Goal: Task Accomplishment & Management: Manage account settings

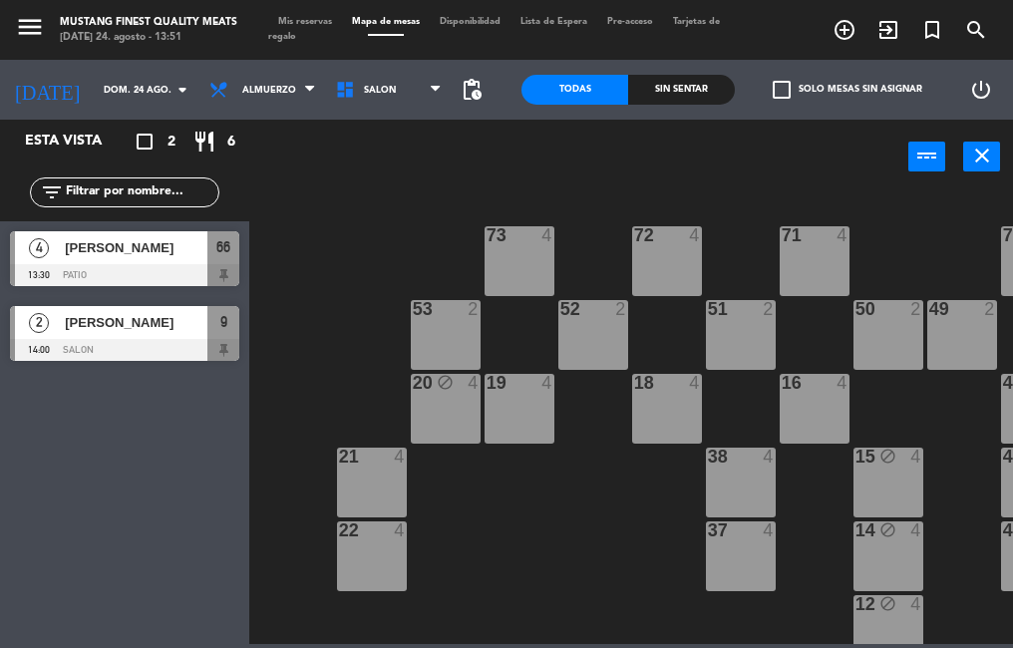
click at [161, 335] on div "[PERSON_NAME]" at bounding box center [135, 322] width 145 height 33
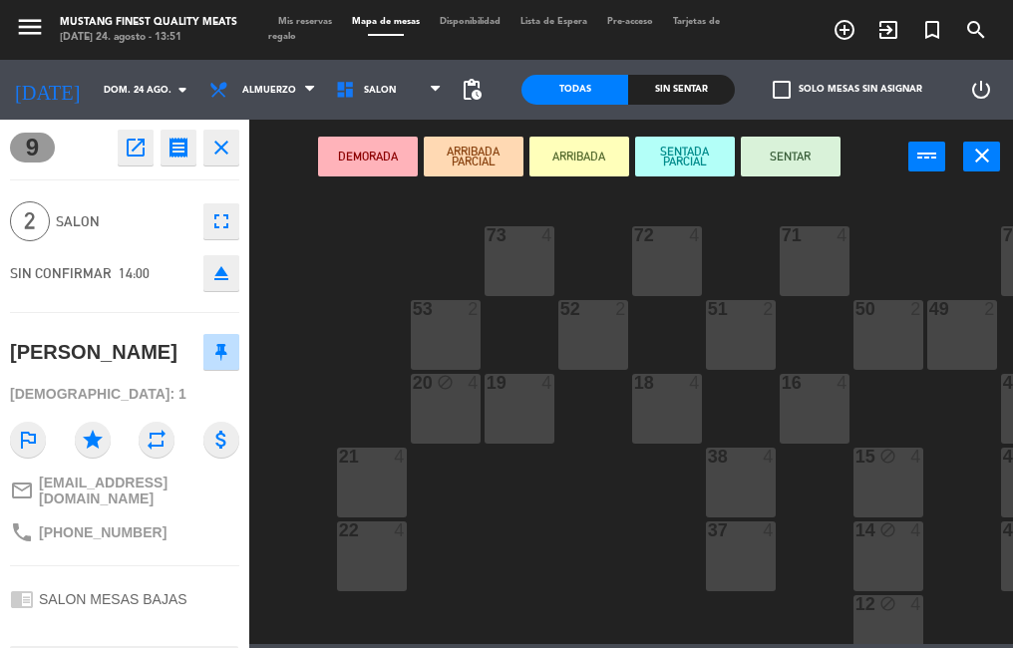
click at [780, 157] on button "SENTAR" at bounding box center [791, 157] width 100 height 40
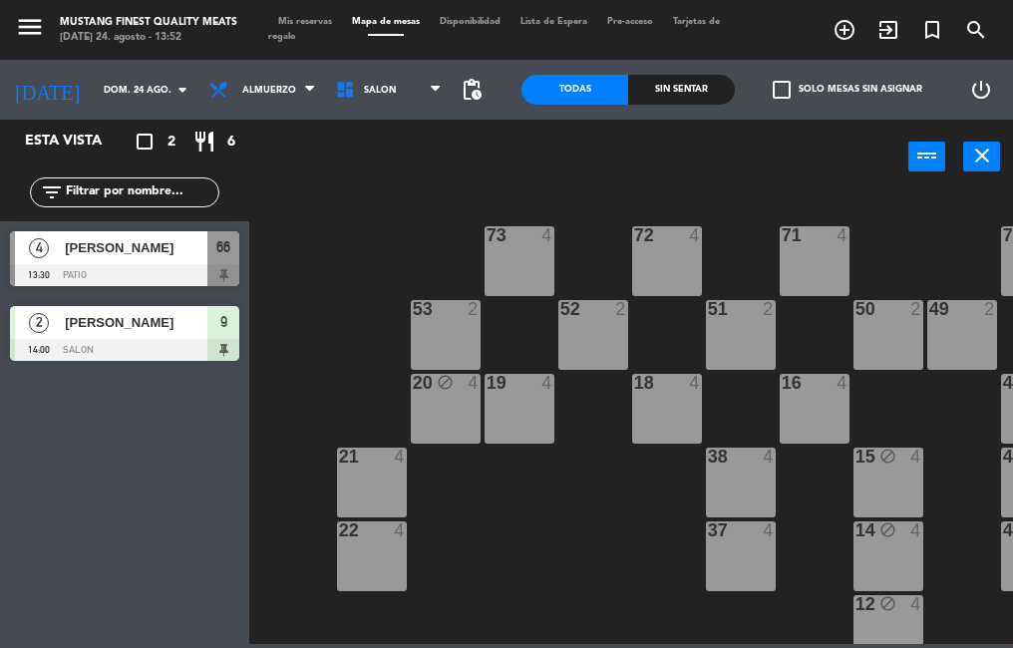
click at [168, 346] on div at bounding box center [124, 350] width 229 height 22
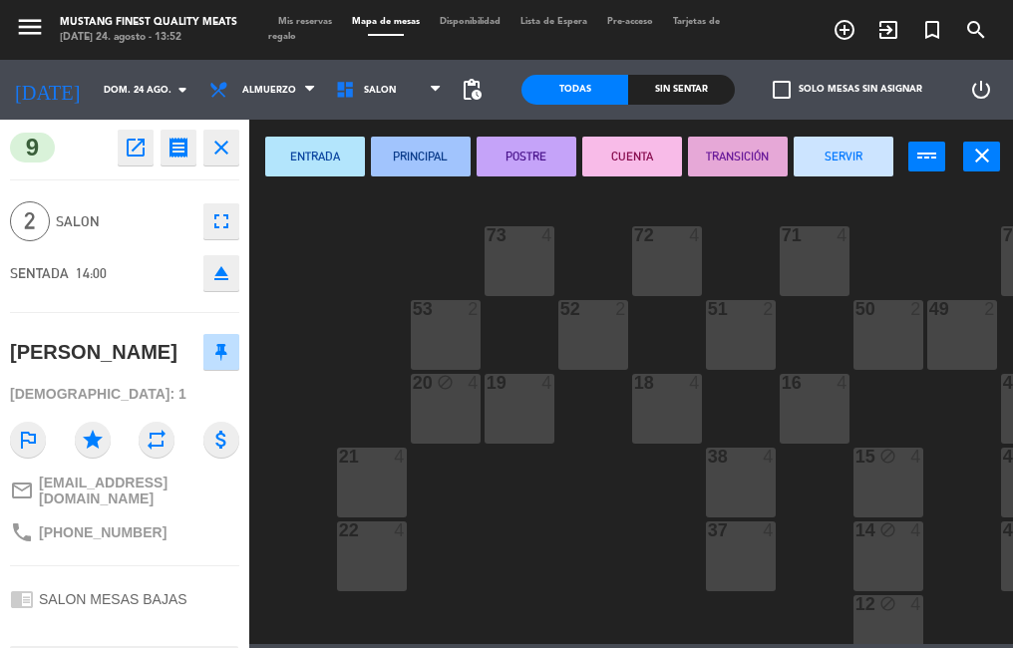
click at [847, 162] on button "SERVIR" at bounding box center [844, 157] width 100 height 40
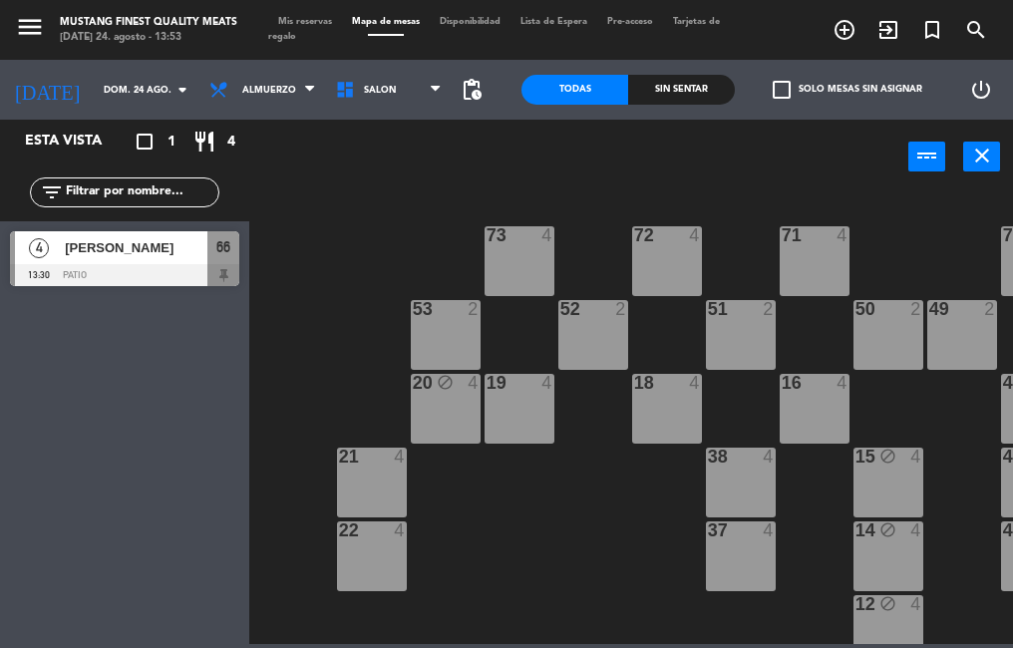
click at [119, 281] on div at bounding box center [124, 275] width 229 height 22
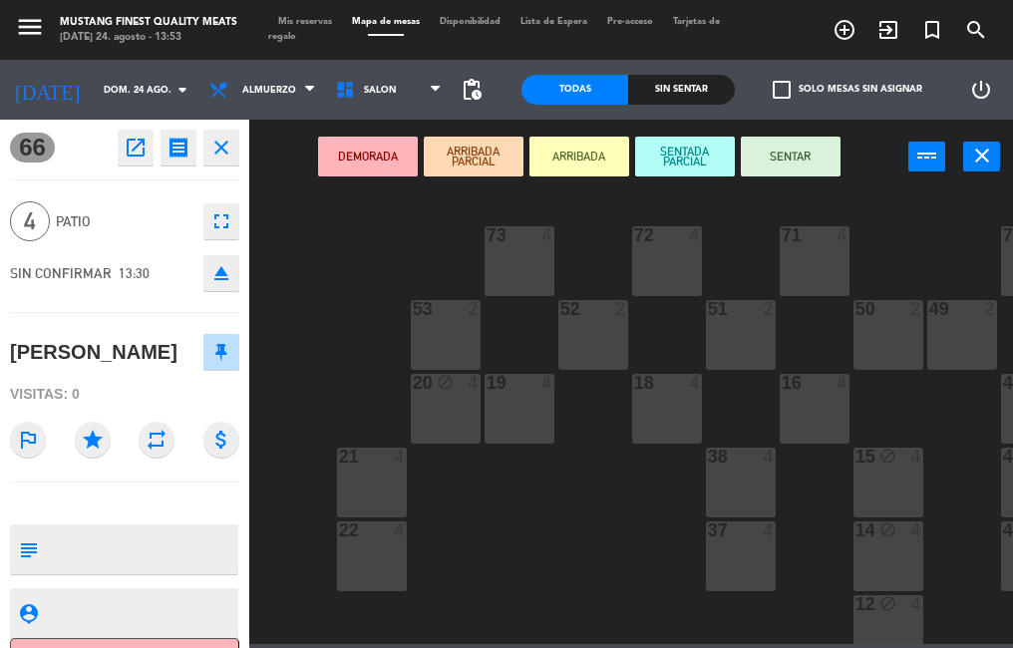
scroll to position [45, 0]
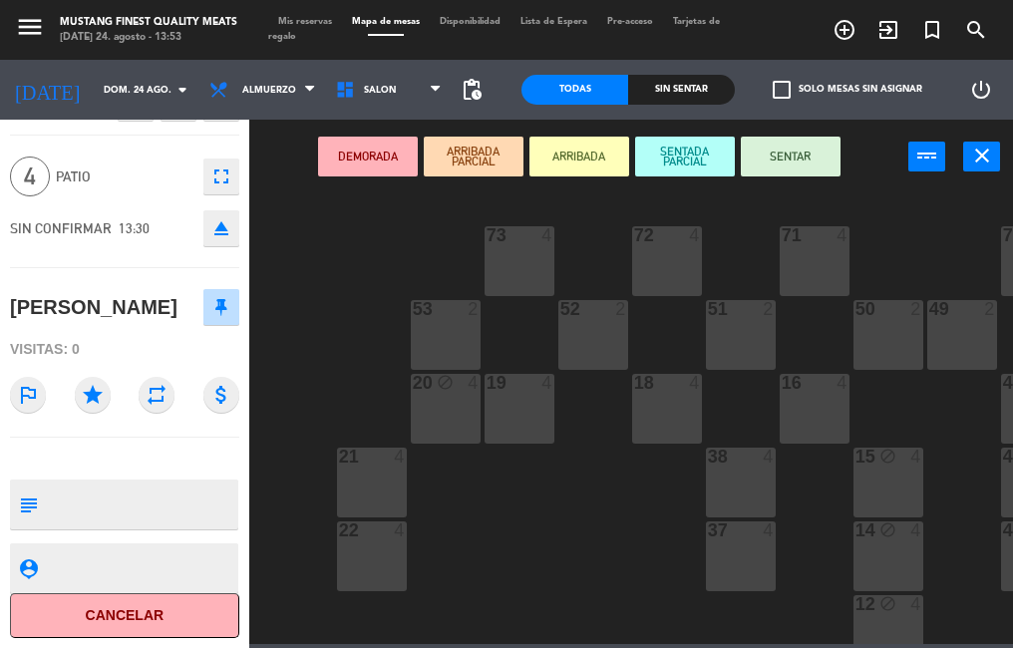
click at [101, 617] on button "Cancelar" at bounding box center [124, 615] width 229 height 45
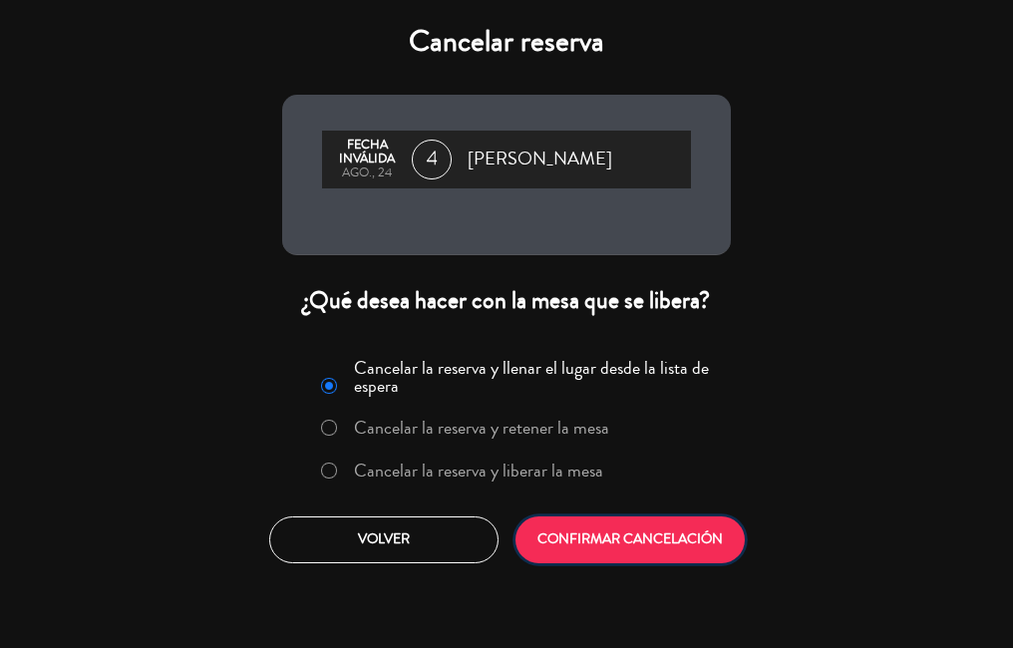
click at [631, 528] on button "CONFIRMAR CANCELACIÓN" at bounding box center [629, 539] width 229 height 47
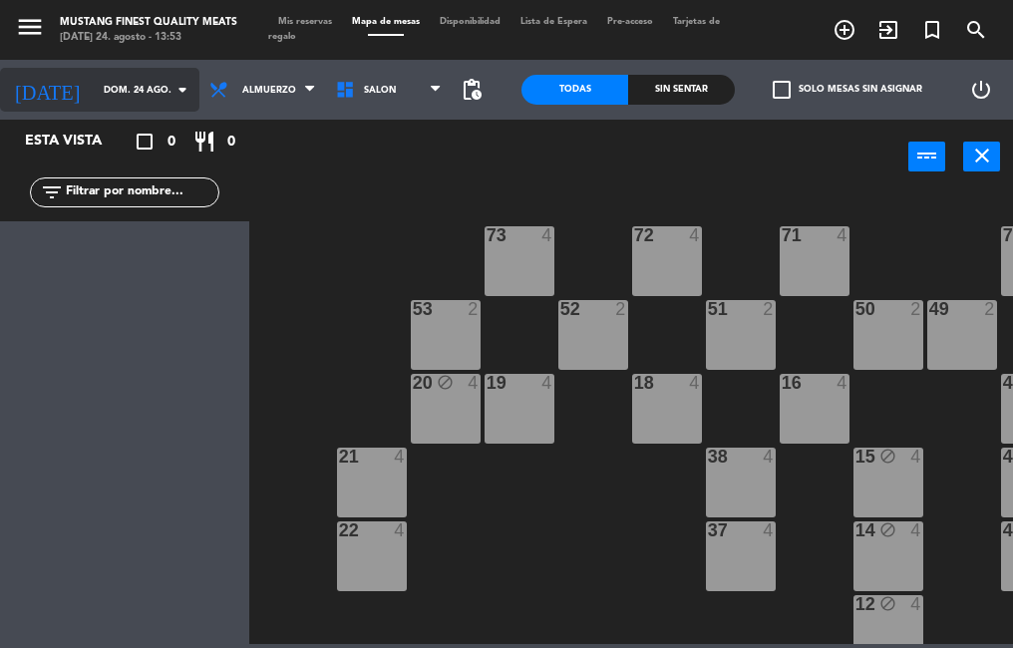
click at [123, 91] on input "dom. 24 ago." at bounding box center [159, 90] width 130 height 31
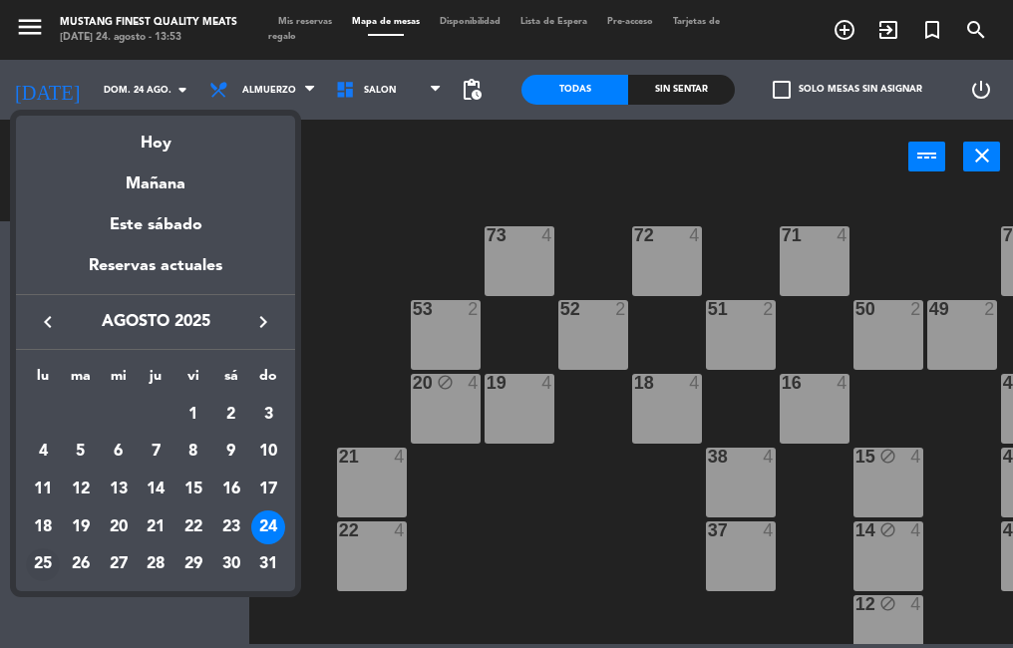
click at [29, 559] on div "25" at bounding box center [43, 565] width 34 height 34
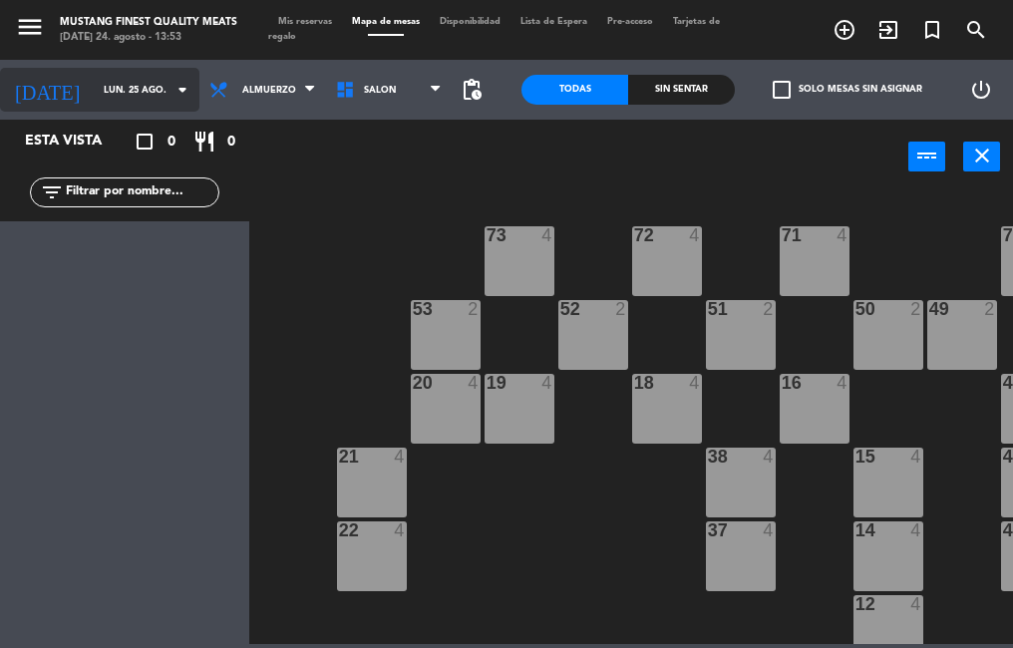
click at [109, 95] on input "lun. 25 ago." at bounding box center [159, 90] width 130 height 31
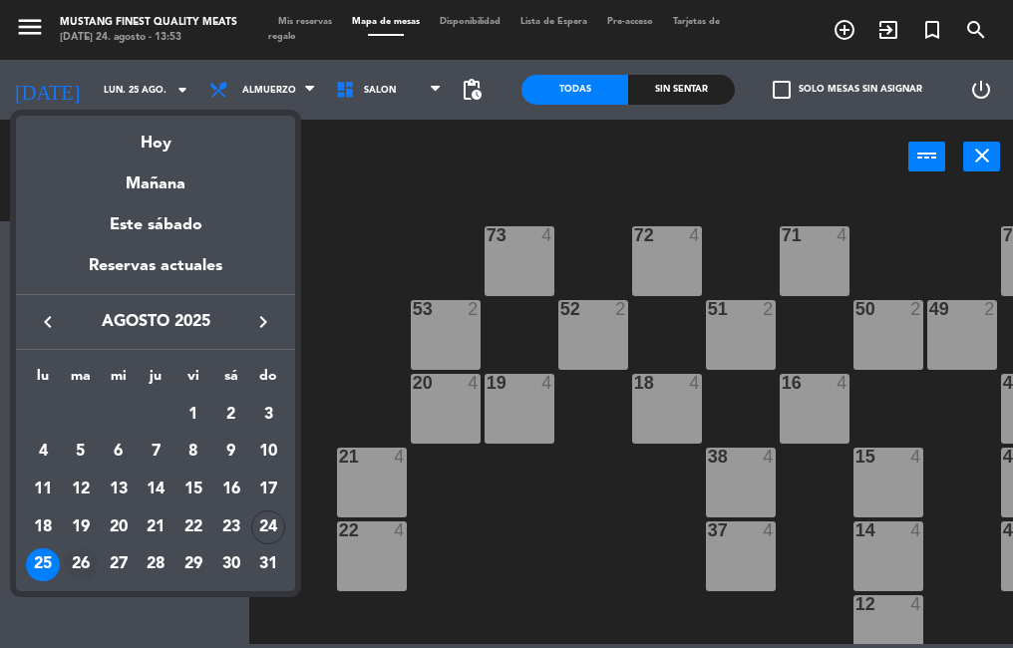
click at [77, 560] on div "26" at bounding box center [81, 565] width 34 height 34
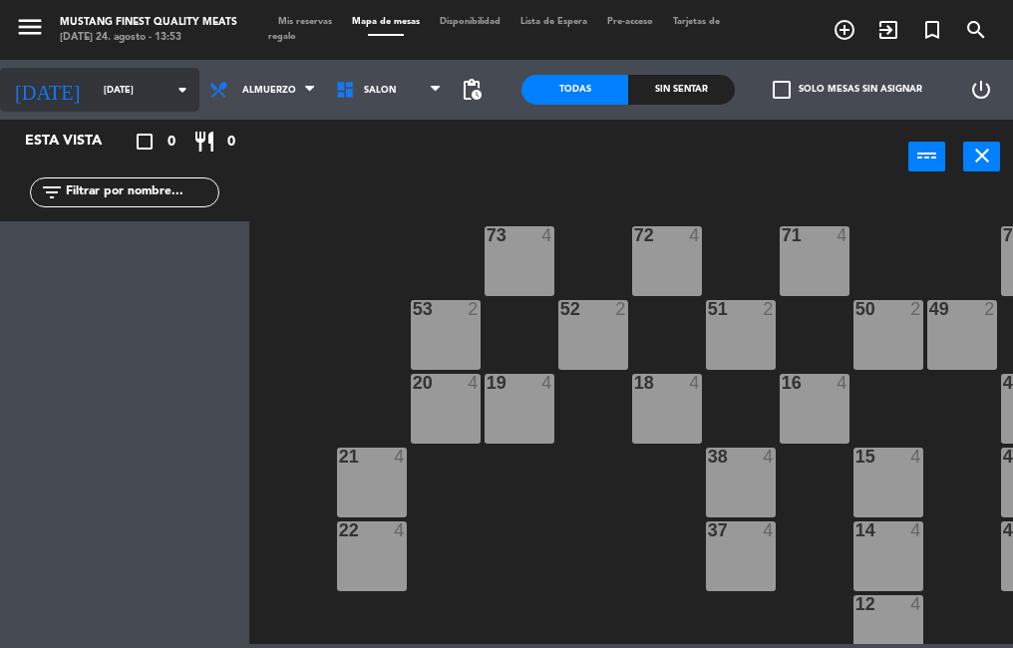
click at [110, 91] on input "[DATE]" at bounding box center [159, 90] width 130 height 31
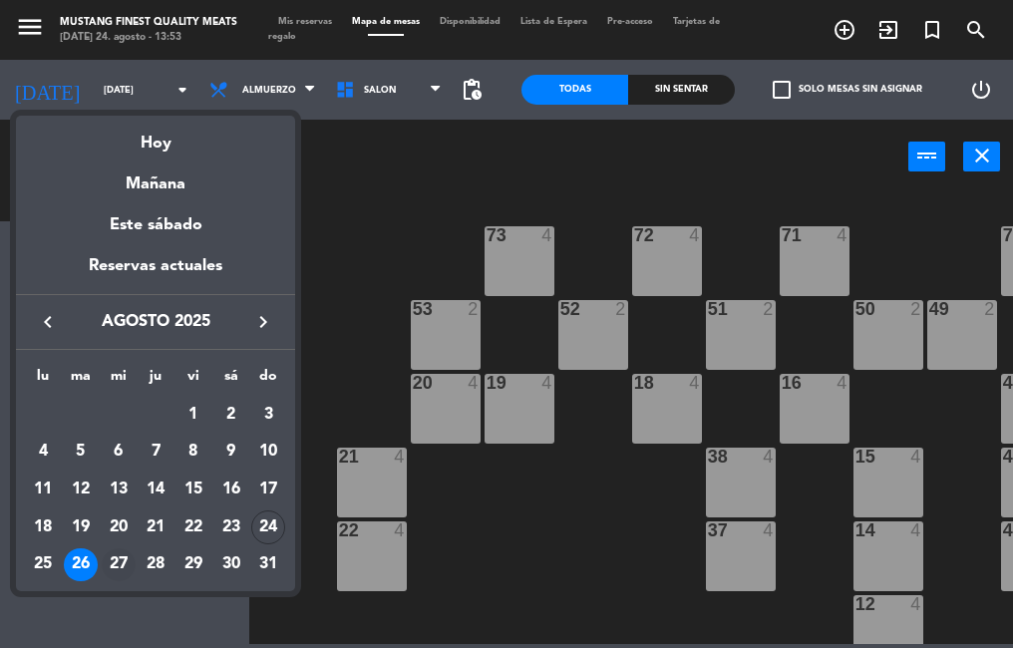
click at [119, 555] on div "27" at bounding box center [119, 565] width 34 height 34
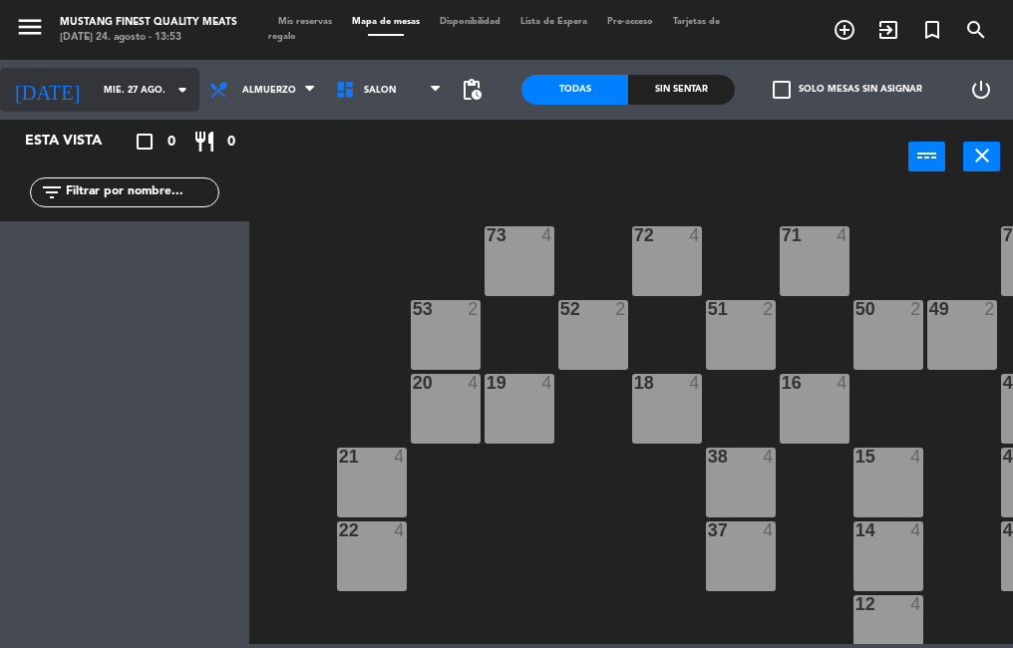
click at [127, 92] on input "mié. 27 ago." at bounding box center [159, 90] width 130 height 31
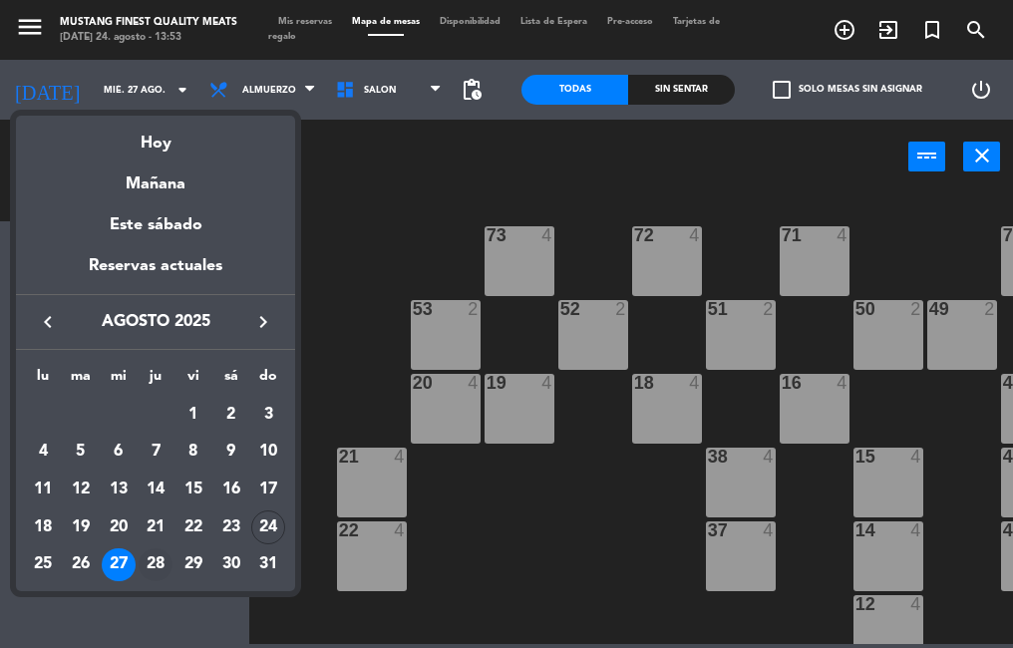
click at [150, 564] on div "28" at bounding box center [156, 565] width 34 height 34
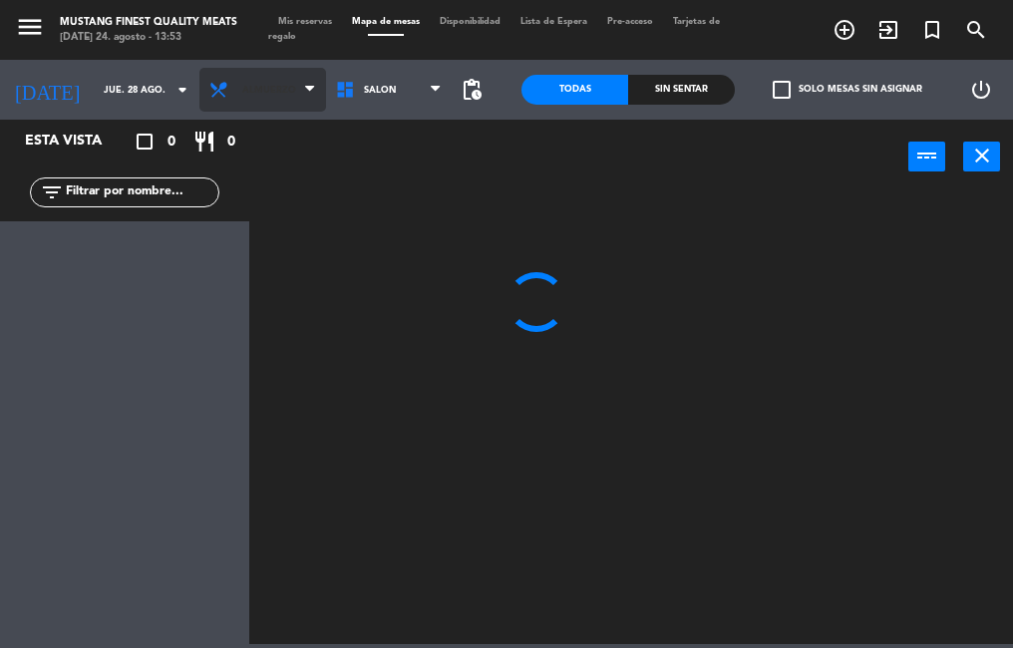
click at [264, 93] on span "Almuerzo" at bounding box center [269, 90] width 54 height 11
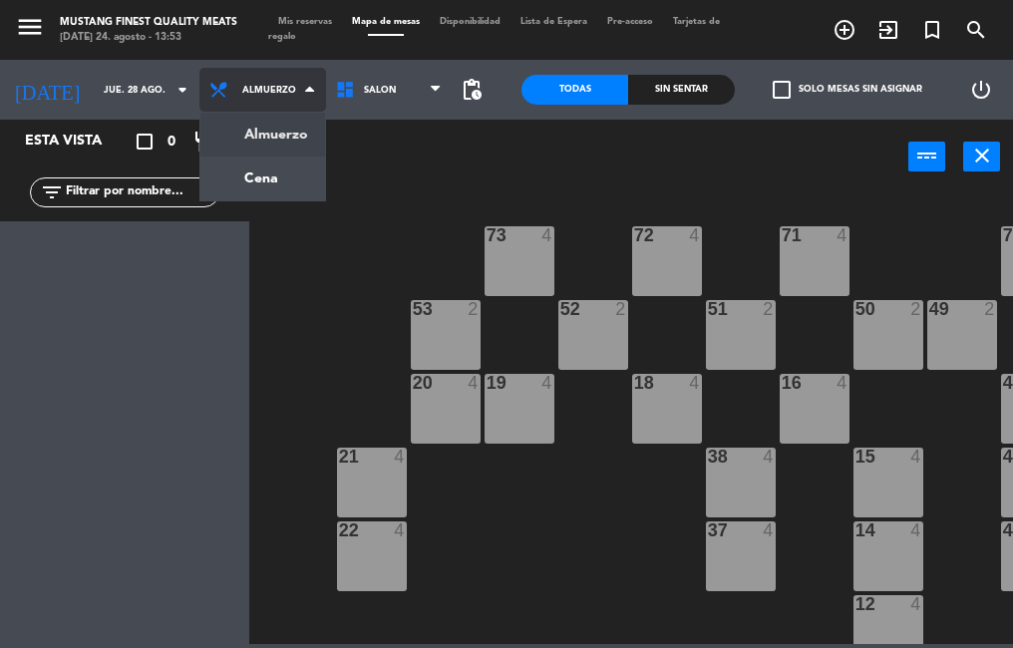
click at [243, 180] on ng-component "menu Mustang Finest Quality Meats [DATE] 24. agosto - 13:53 Mis reservas Mapa d…" at bounding box center [506, 322] width 1013 height 644
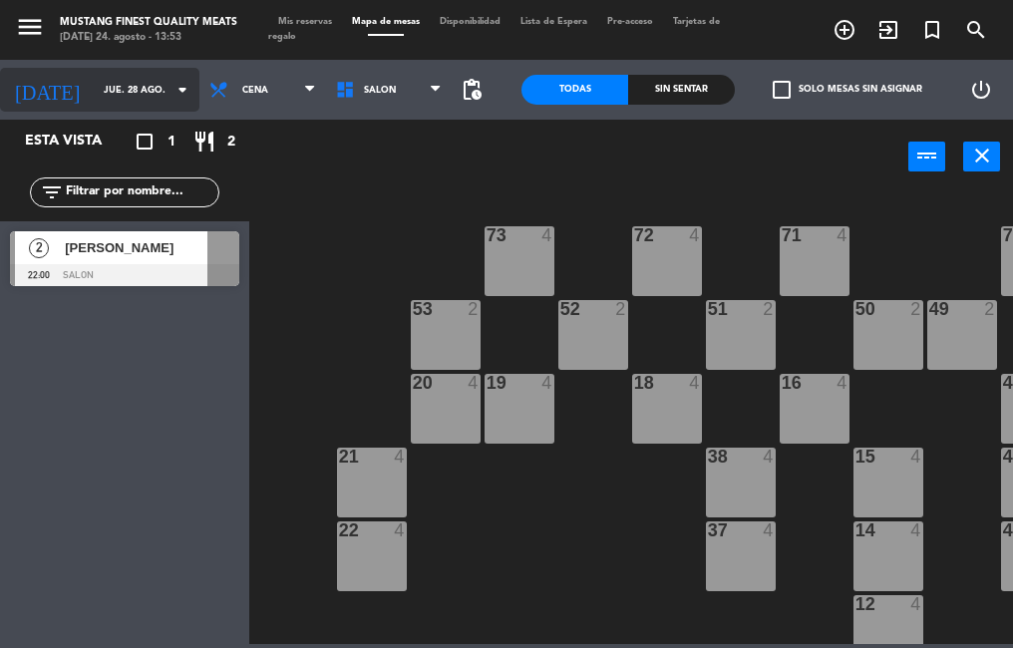
click at [94, 90] on input "jue. 28 ago." at bounding box center [159, 90] width 130 height 31
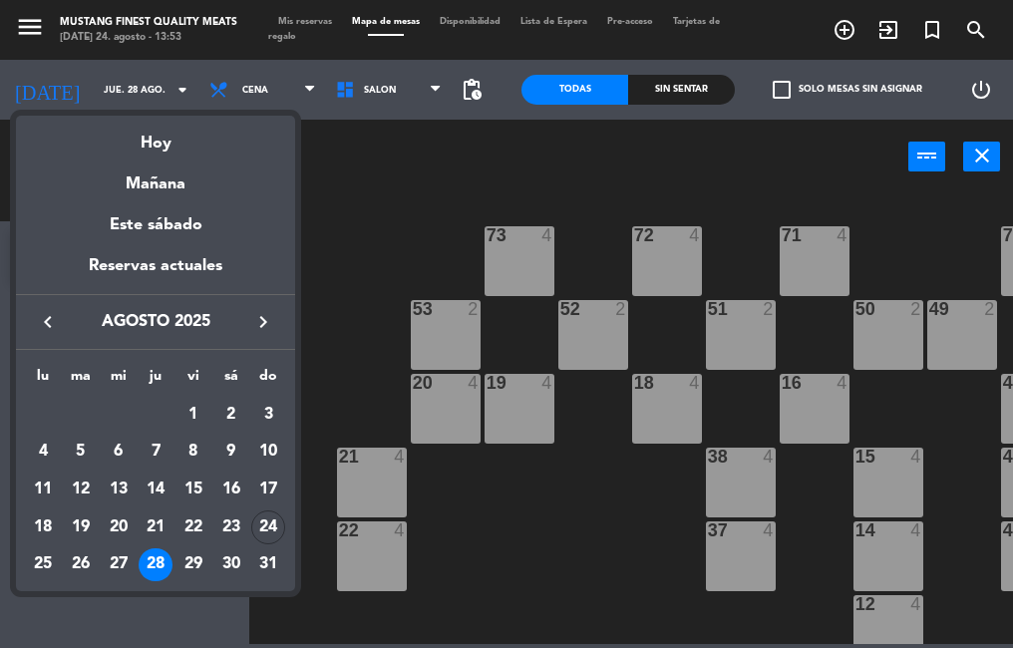
click at [325, 239] on div at bounding box center [506, 324] width 1013 height 648
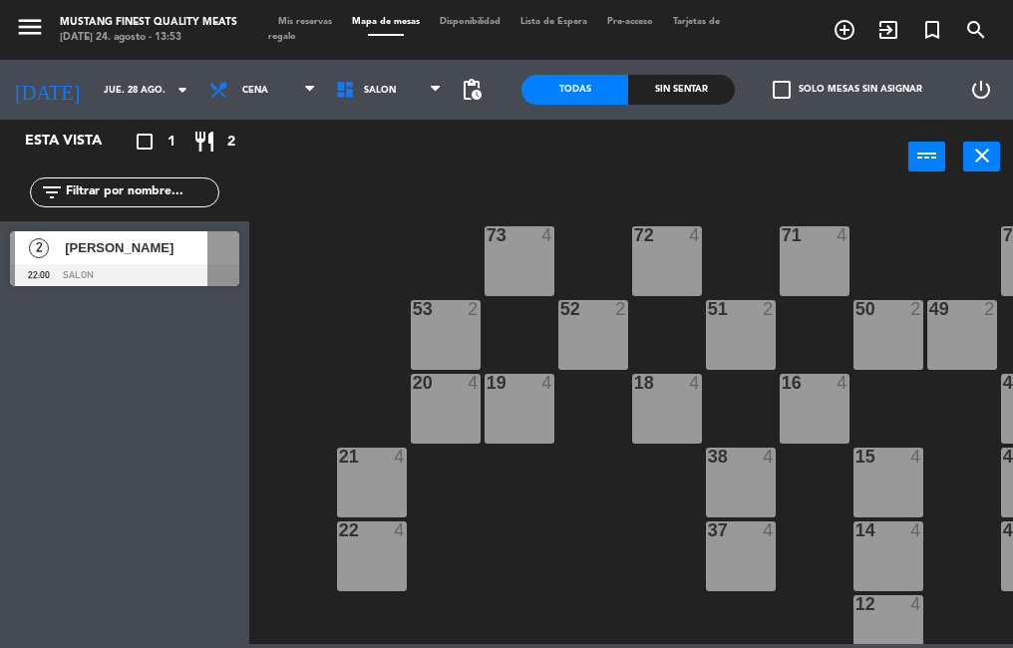
click at [113, 258] on span "[PERSON_NAME]" at bounding box center [136, 247] width 143 height 21
click at [509, 556] on div "73 4 72 4 71 4 69 8 70 4 80 8 50 2 53 2 52 2 51 2 49 2 68 6 81 8 18 4 16 4 19 4…" at bounding box center [636, 417] width 754 height 454
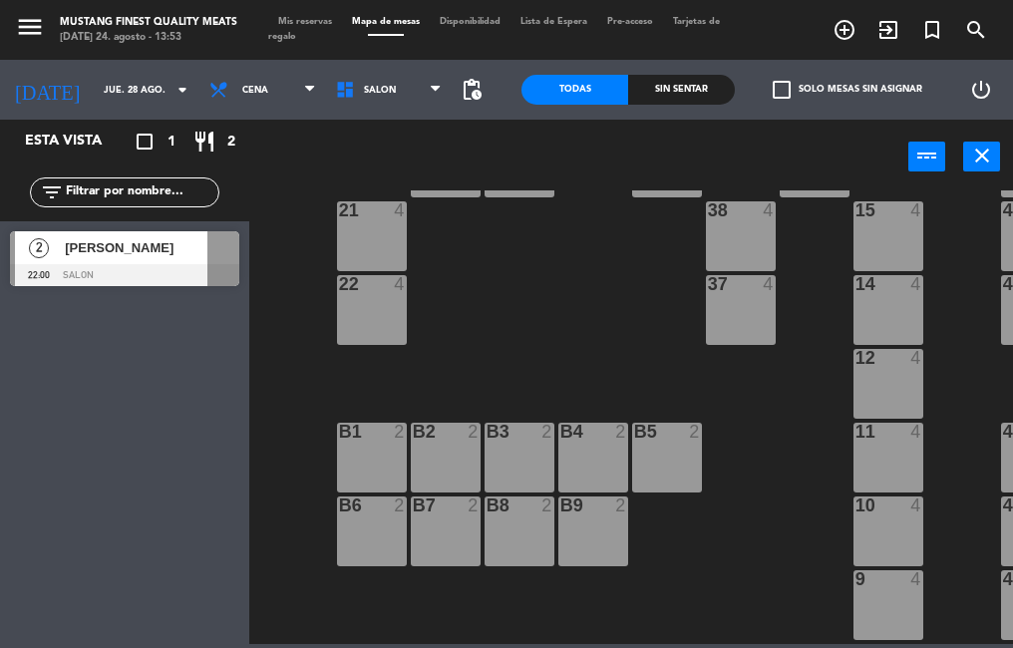
scroll to position [249, 0]
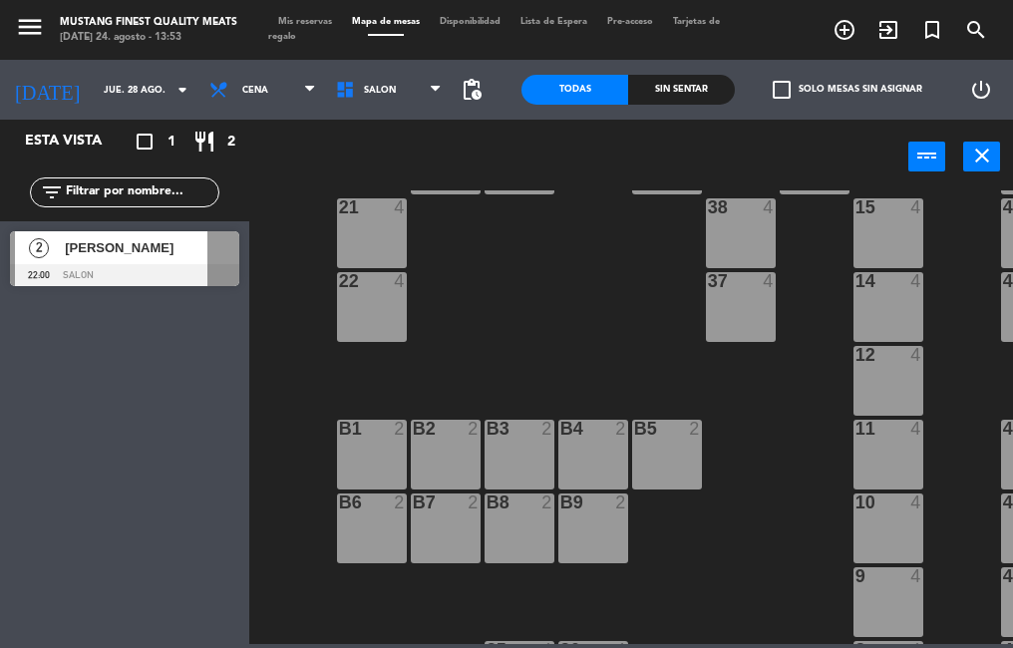
click at [857, 517] on div "10 4" at bounding box center [888, 528] width 70 height 70
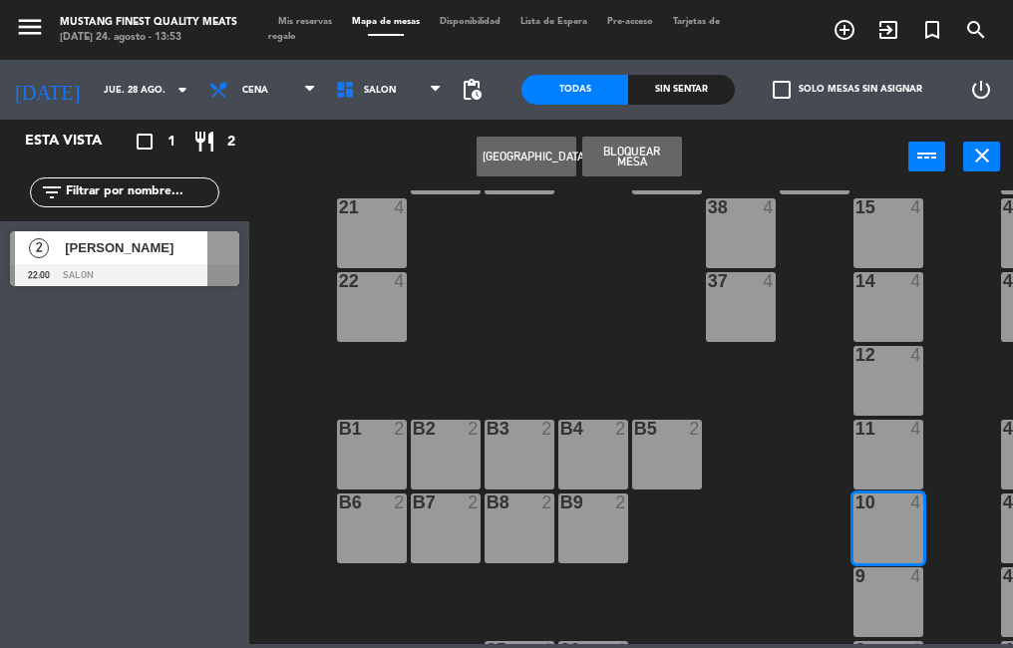
click at [153, 260] on div "[PERSON_NAME]" at bounding box center [135, 247] width 145 height 33
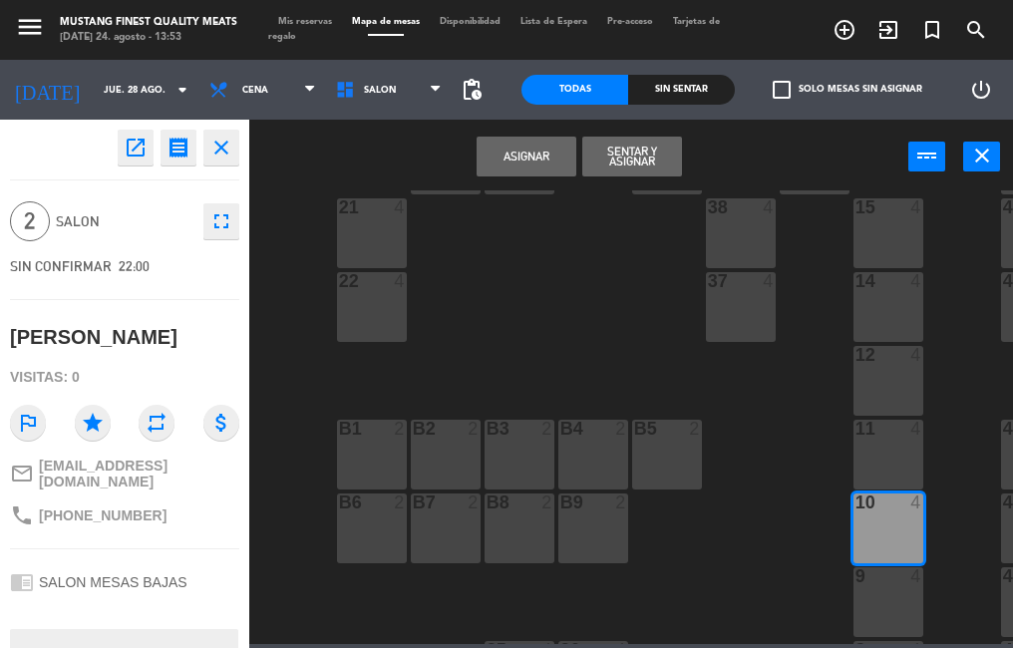
click at [519, 162] on button "Asignar" at bounding box center [527, 157] width 100 height 40
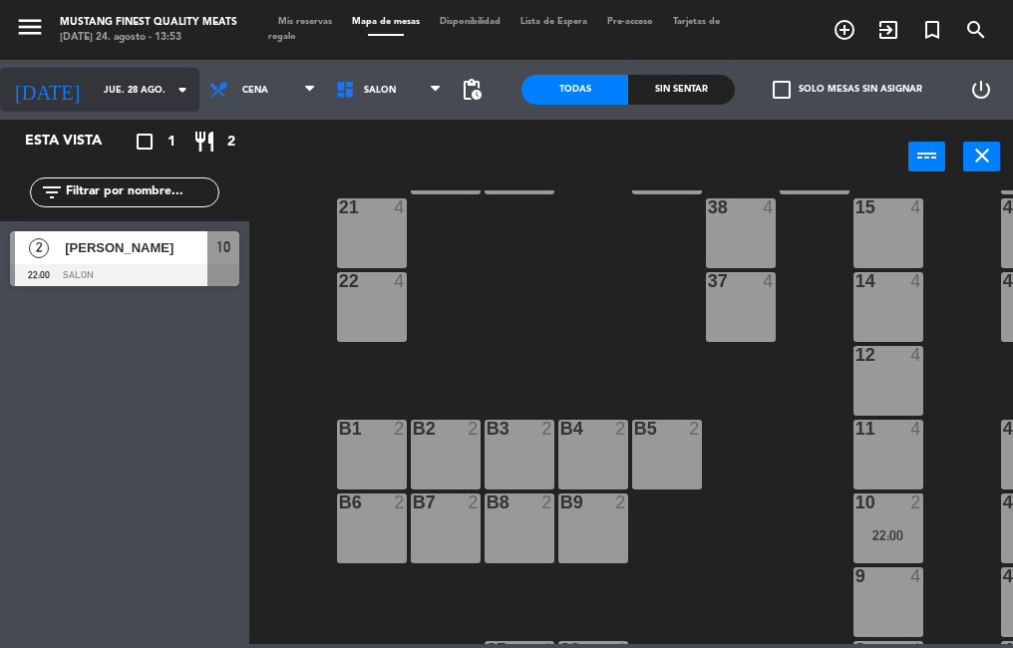
click at [110, 90] on input "jue. 28 ago." at bounding box center [159, 90] width 130 height 31
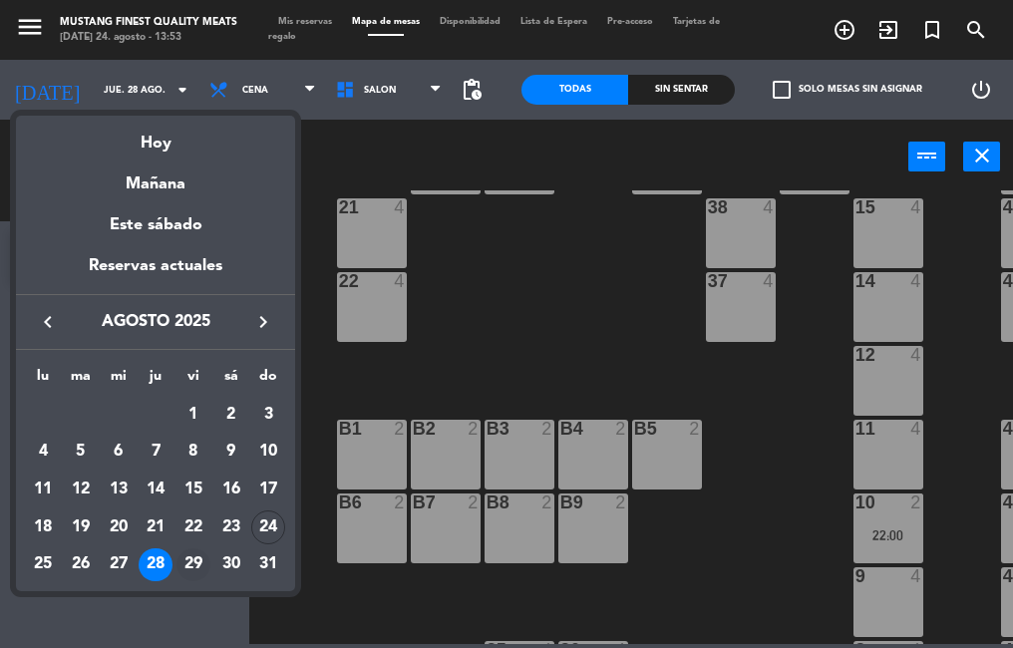
click at [191, 558] on div "29" at bounding box center [193, 565] width 34 height 34
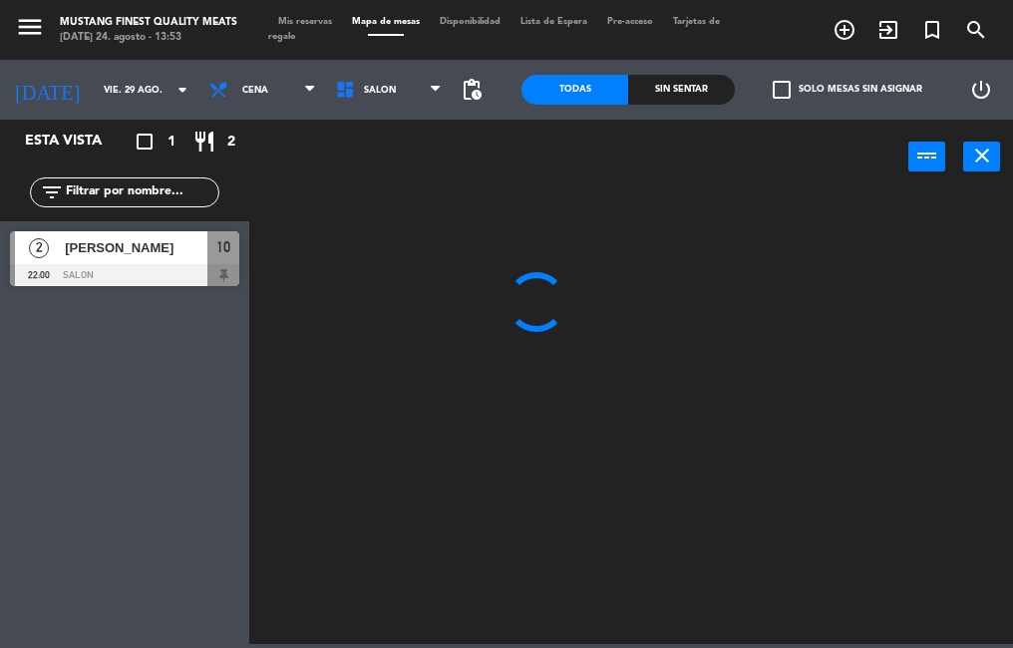
scroll to position [0, 0]
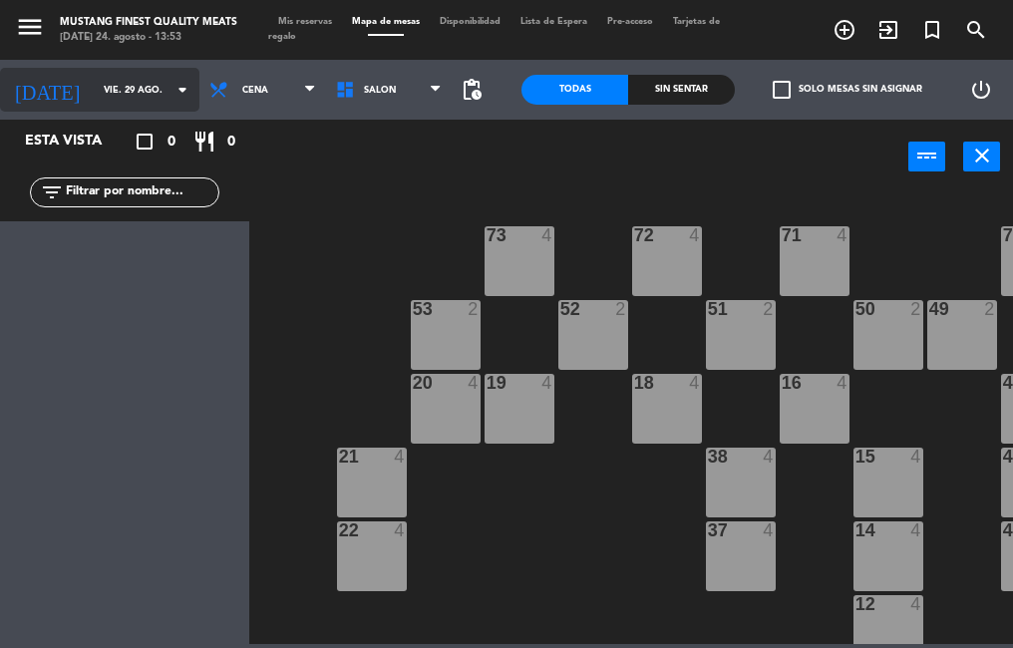
click at [129, 90] on input "vie. 29 ago." at bounding box center [159, 90] width 130 height 31
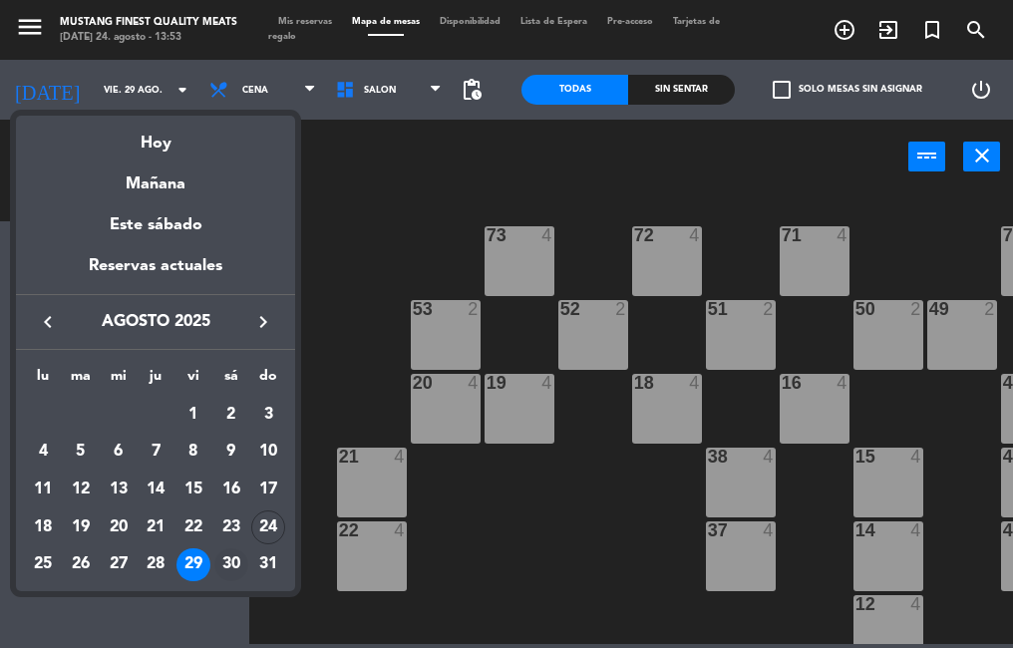
click at [219, 564] on div "30" at bounding box center [231, 565] width 34 height 34
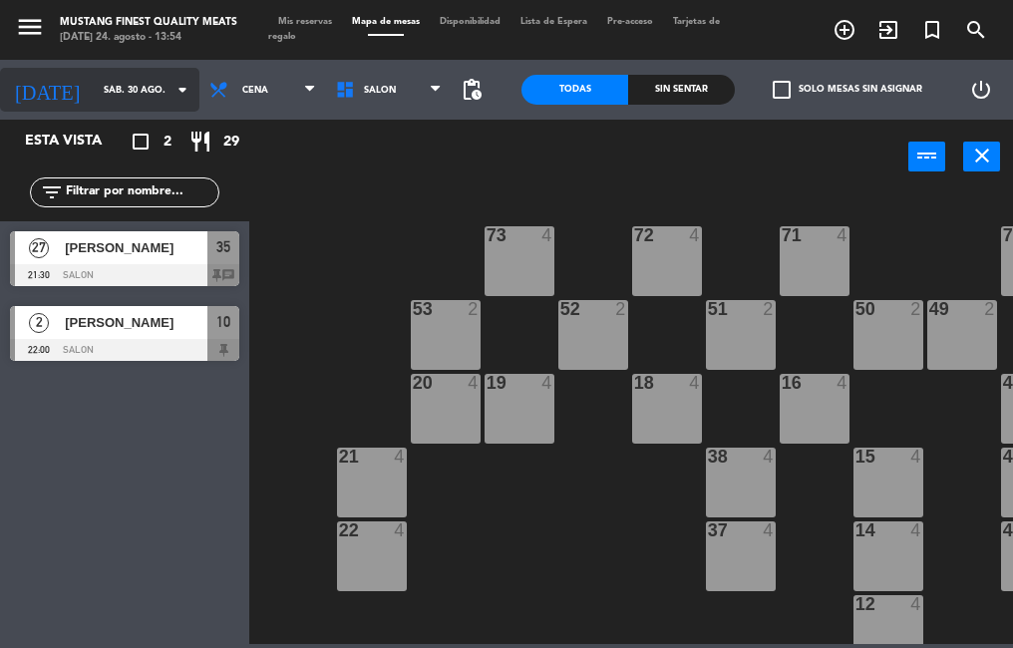
click at [139, 95] on input "sáb. 30 ago." at bounding box center [159, 90] width 130 height 31
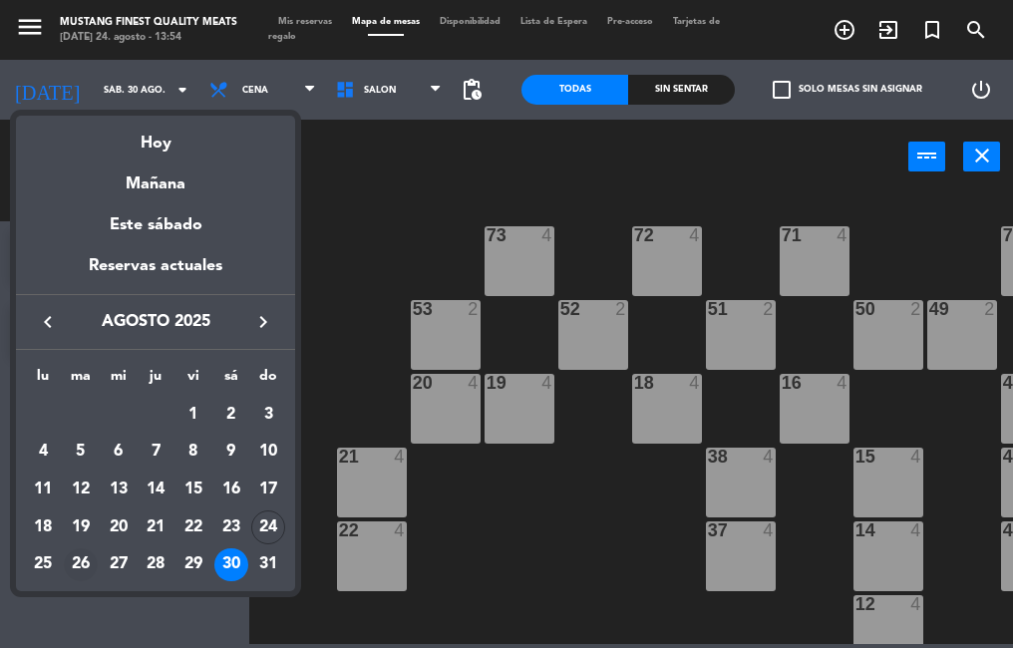
click at [82, 560] on div "26" at bounding box center [81, 565] width 34 height 34
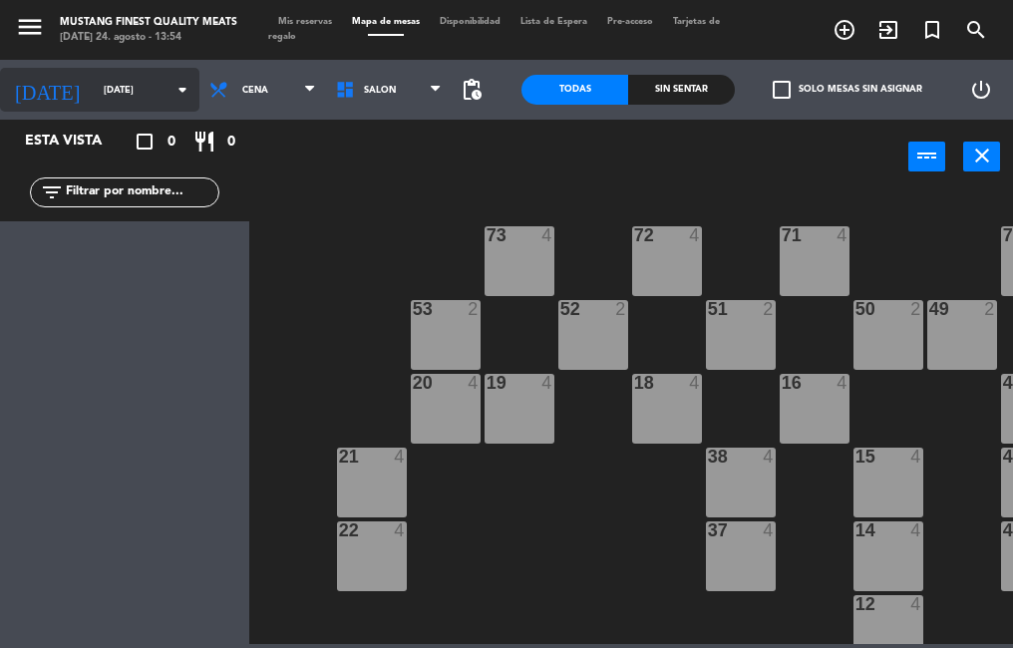
click at [126, 85] on input "[DATE]" at bounding box center [159, 90] width 130 height 31
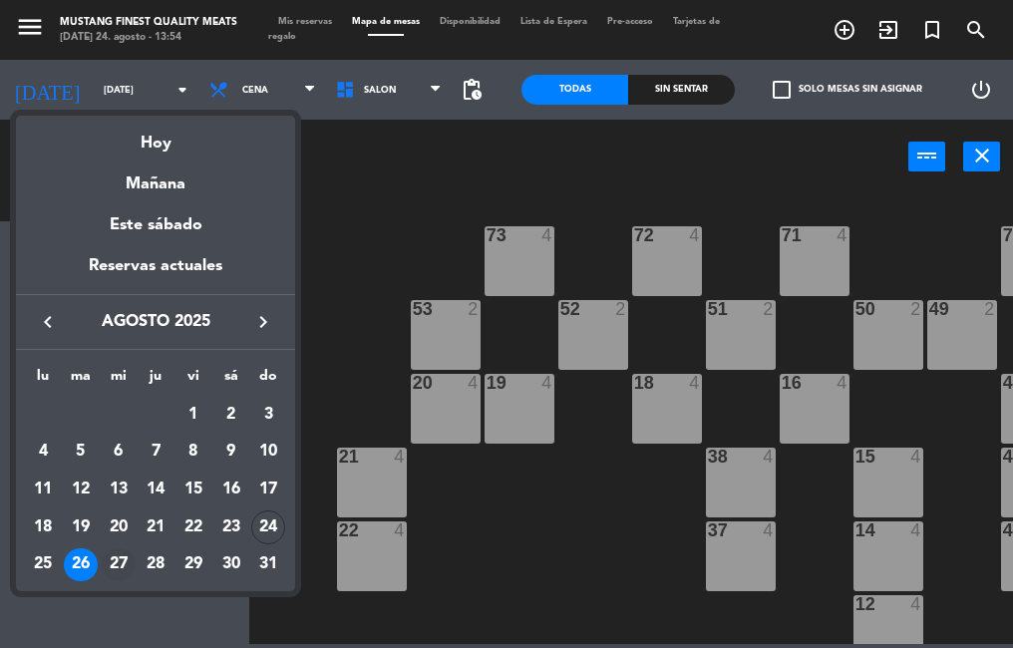
click at [115, 556] on div "27" at bounding box center [119, 565] width 34 height 34
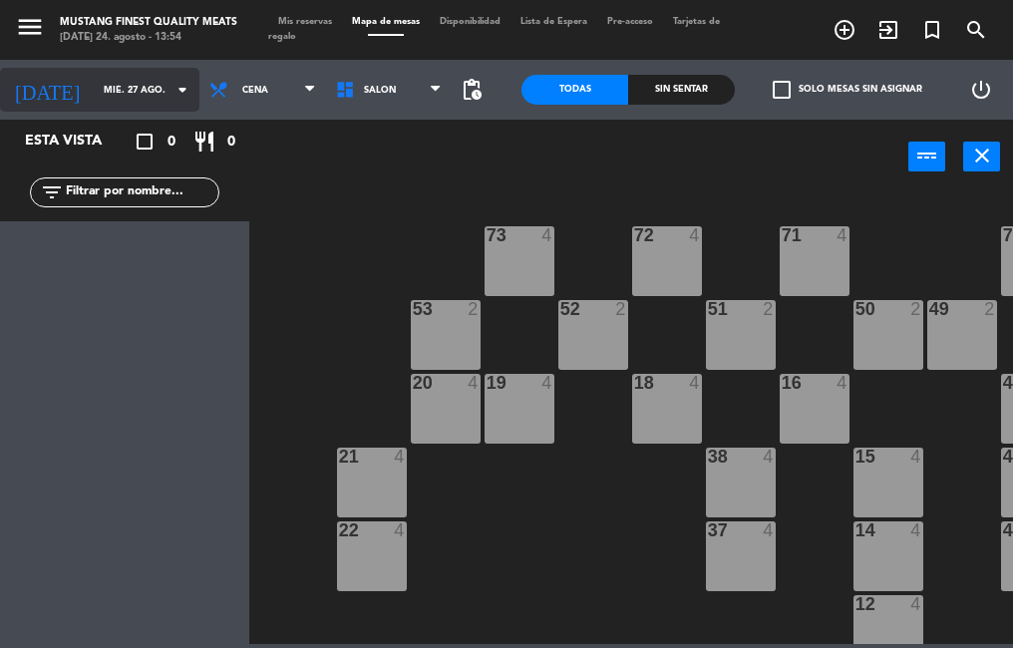
click at [112, 95] on input "mié. 27 ago." at bounding box center [159, 90] width 130 height 31
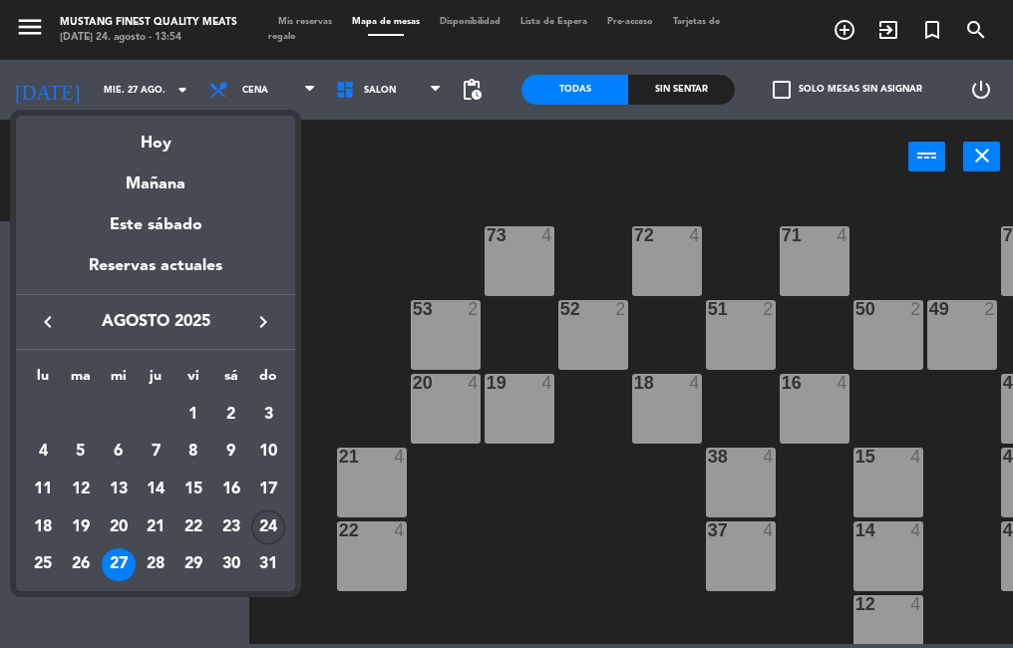
click at [257, 523] on div "24" at bounding box center [268, 527] width 34 height 34
type input "dom. 24 ago."
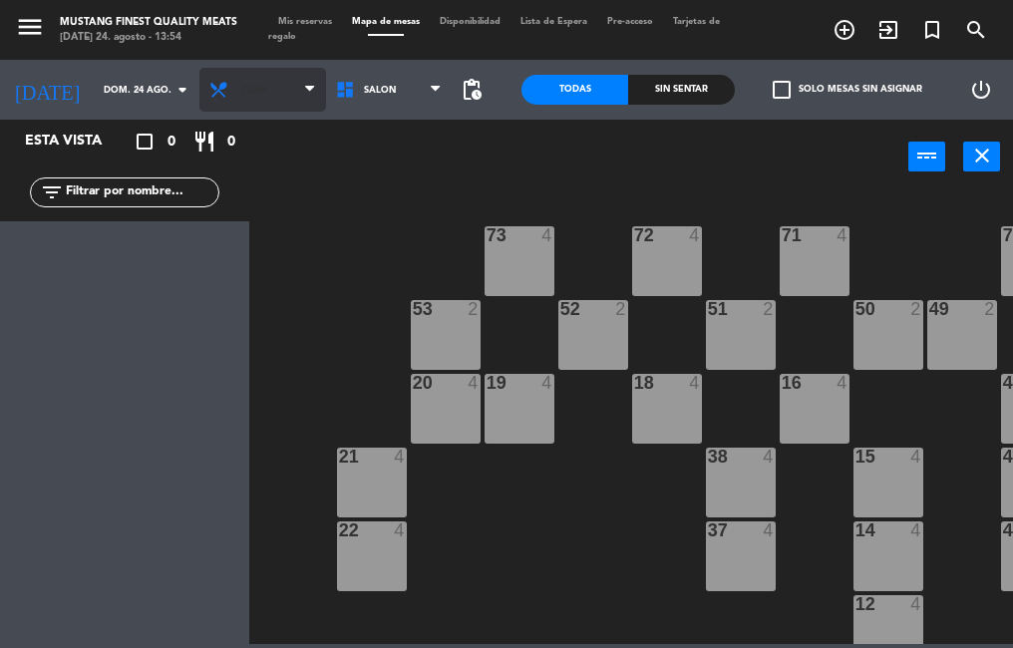
click at [245, 104] on span "Cena" at bounding box center [262, 90] width 127 height 44
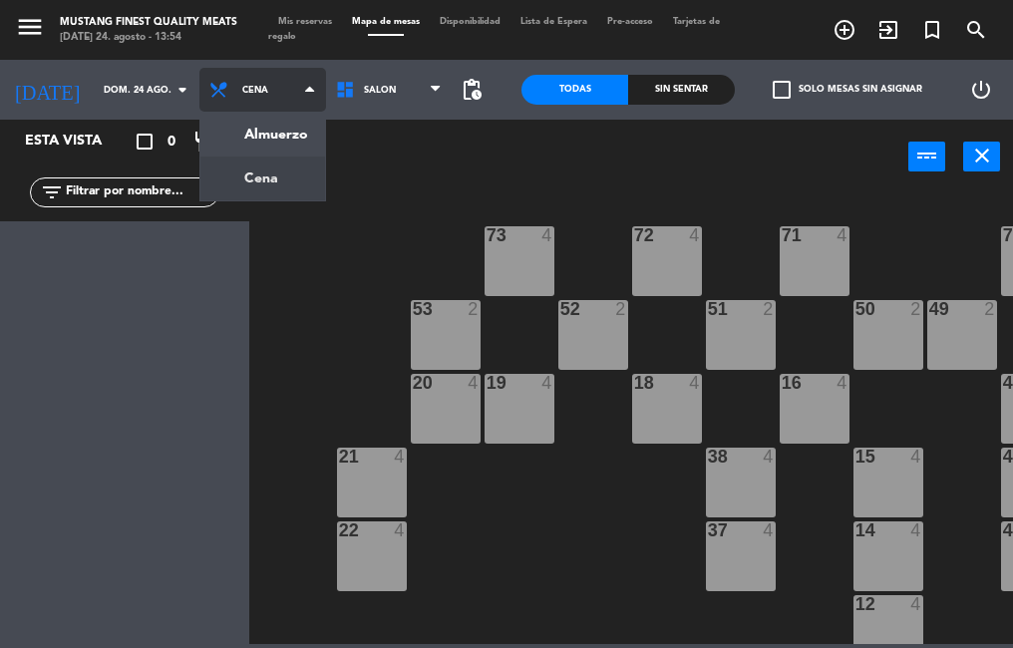
click at [260, 136] on ng-component "menu Mustang Finest Quality Meats [DATE] 24. agosto - 13:54 Mis reservas Mapa d…" at bounding box center [506, 322] width 1013 height 644
